Goal: Transaction & Acquisition: Book appointment/travel/reservation

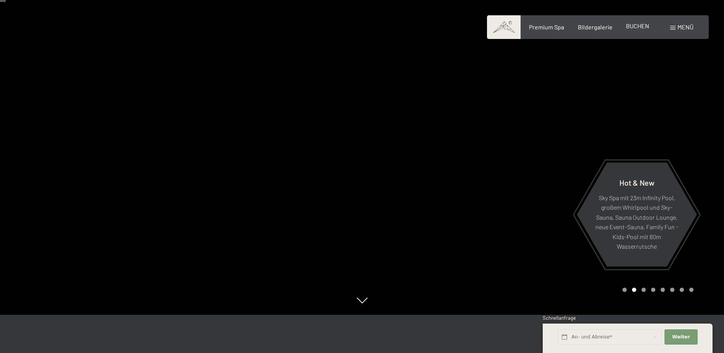
click at [636, 27] on span "BUCHEN" at bounding box center [637, 25] width 23 height 7
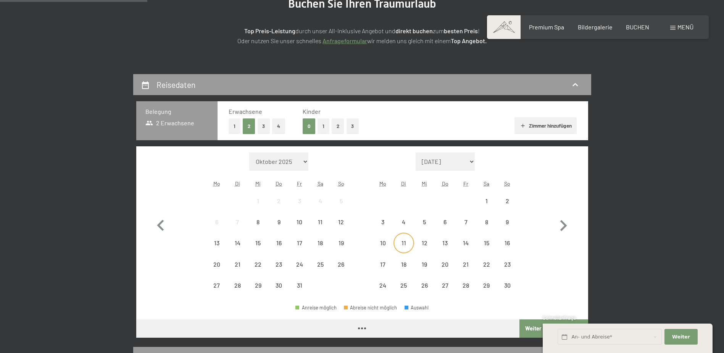
scroll to position [191, 0]
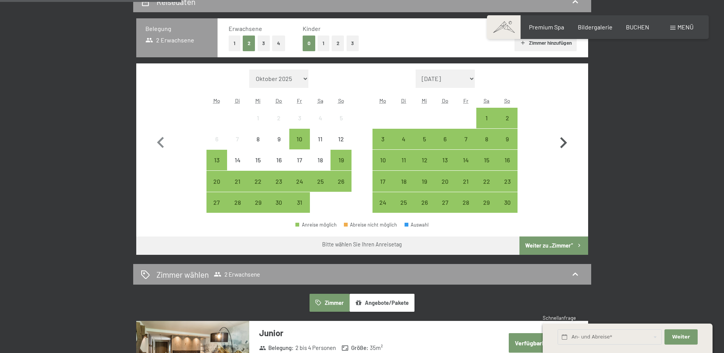
click at [560, 141] on icon "button" at bounding box center [563, 143] width 22 height 22
select select "2025-11-01"
select select "2025-12-01"
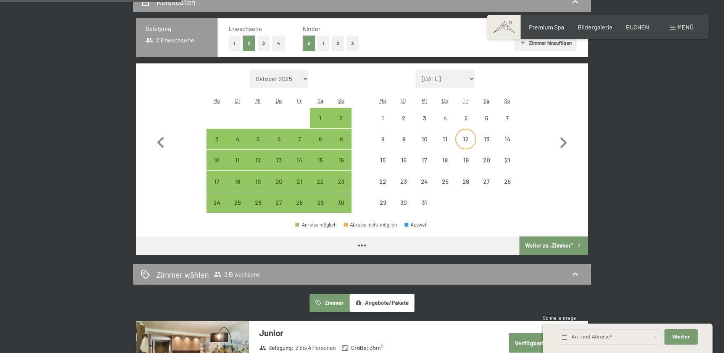
select select "2025-11-01"
select select "2025-12-01"
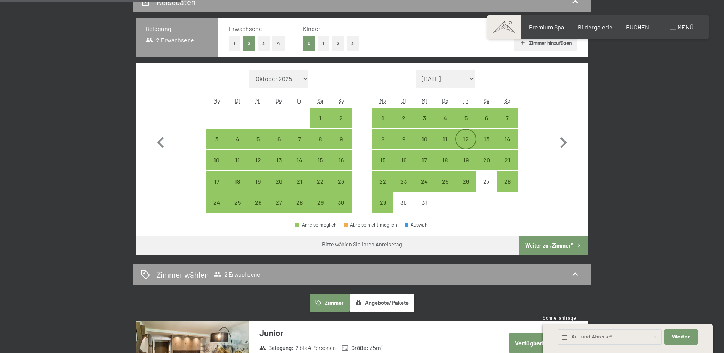
click at [466, 137] on div "12" at bounding box center [465, 145] width 19 height 19
select select "2025-11-01"
select select "2025-12-01"
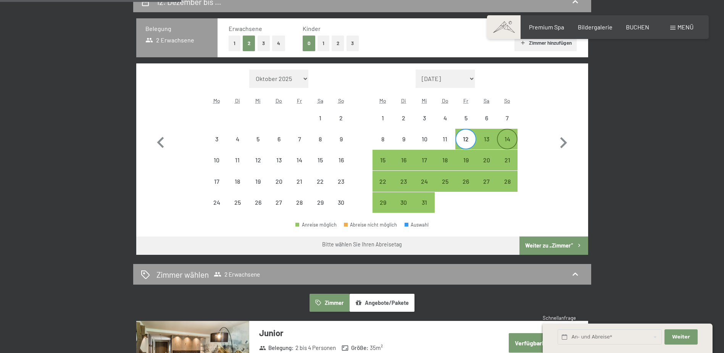
click at [504, 137] on div "14" at bounding box center [507, 145] width 19 height 19
select select "2025-11-01"
select select "2025-12-01"
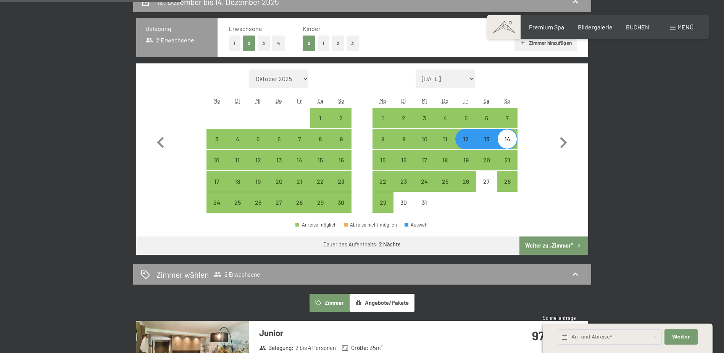
click at [561, 243] on button "Weiter zu „Zimmer“" at bounding box center [554, 245] width 68 height 18
select select "2025-11-01"
select select "2025-12-01"
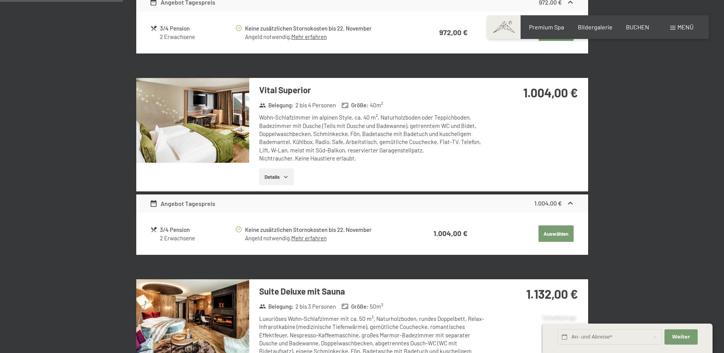
scroll to position [373, 0]
